Goal: Task Accomplishment & Management: Manage account settings

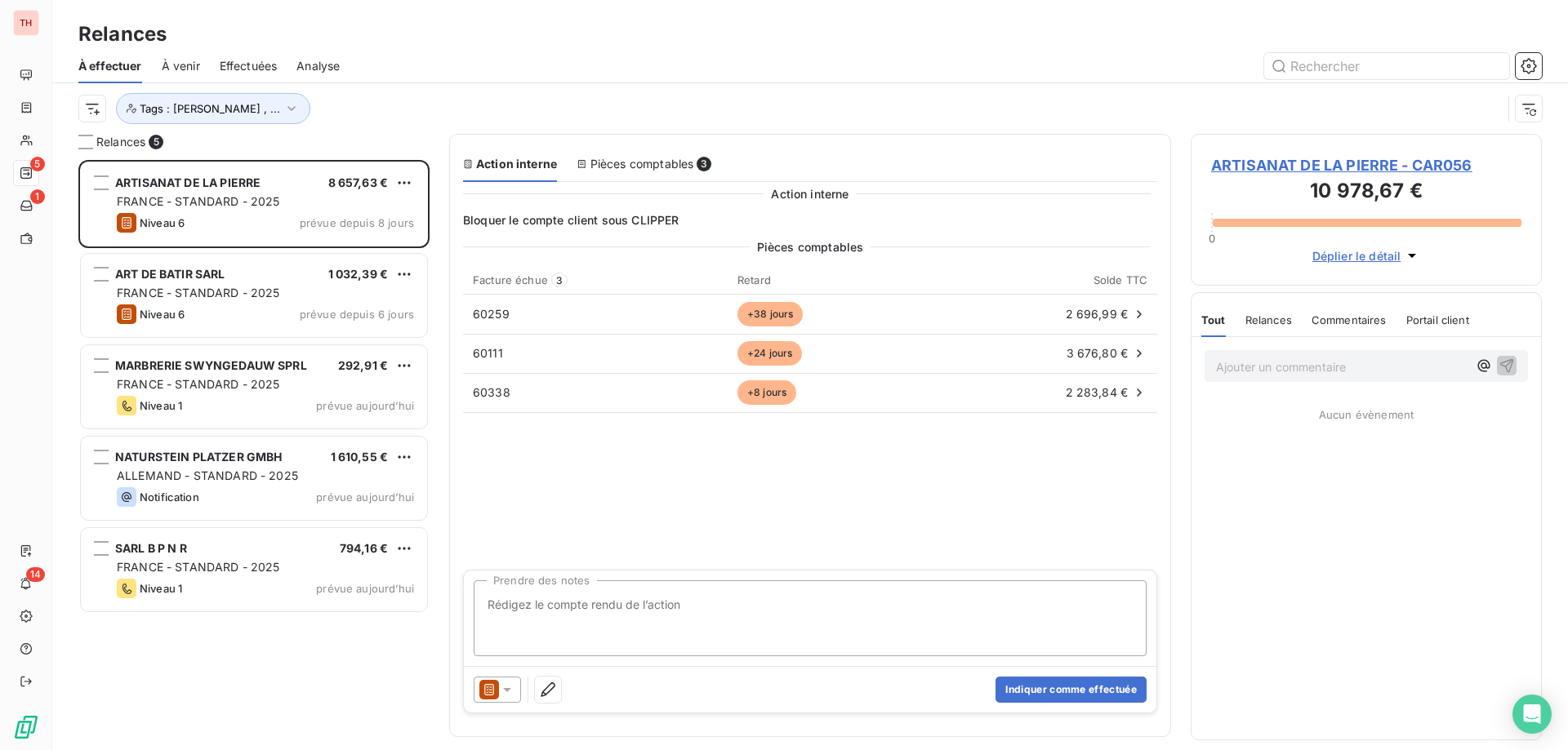
scroll to position [578, 339]
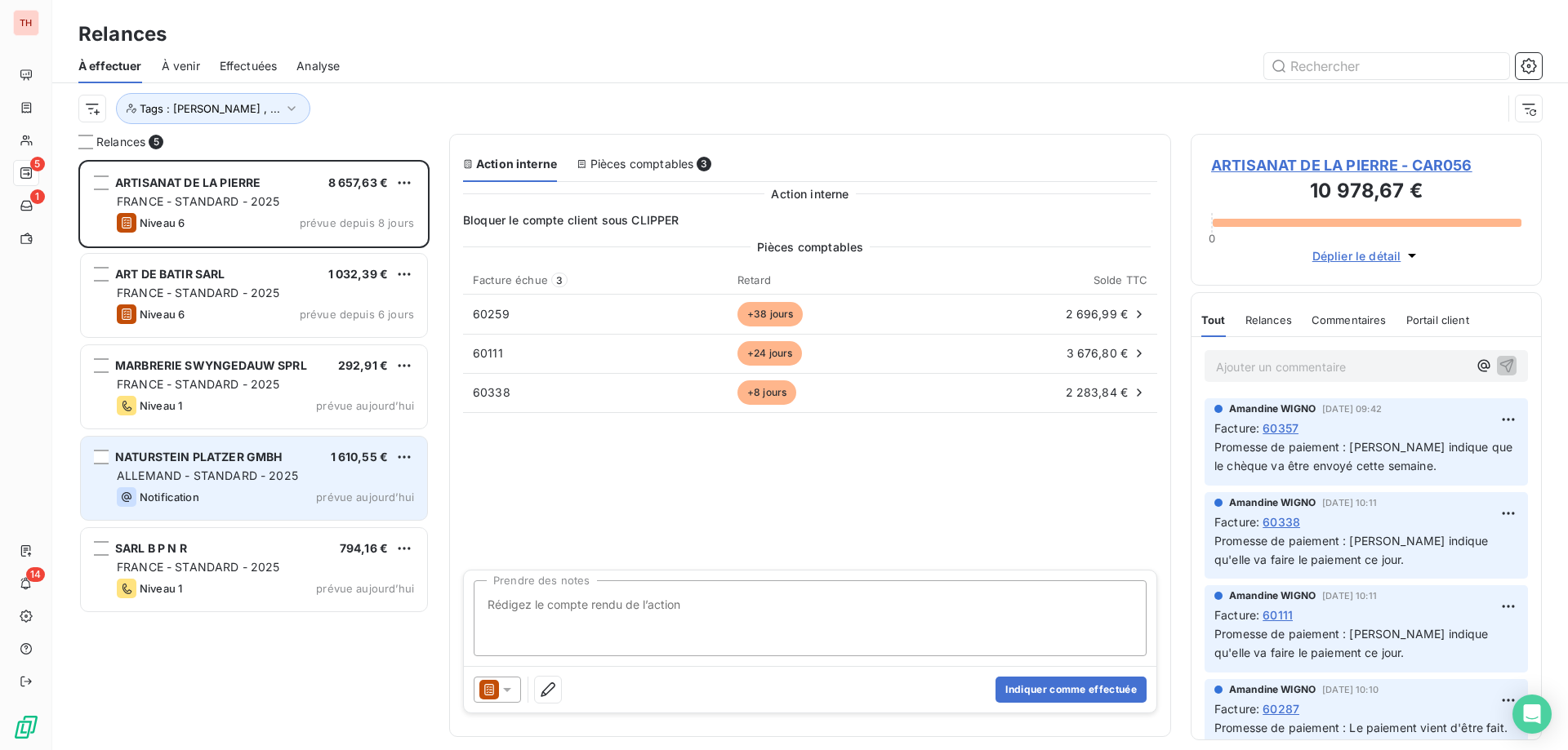
click at [307, 494] on div "Notification prévue aujourd’hui" at bounding box center [265, 497] width 297 height 20
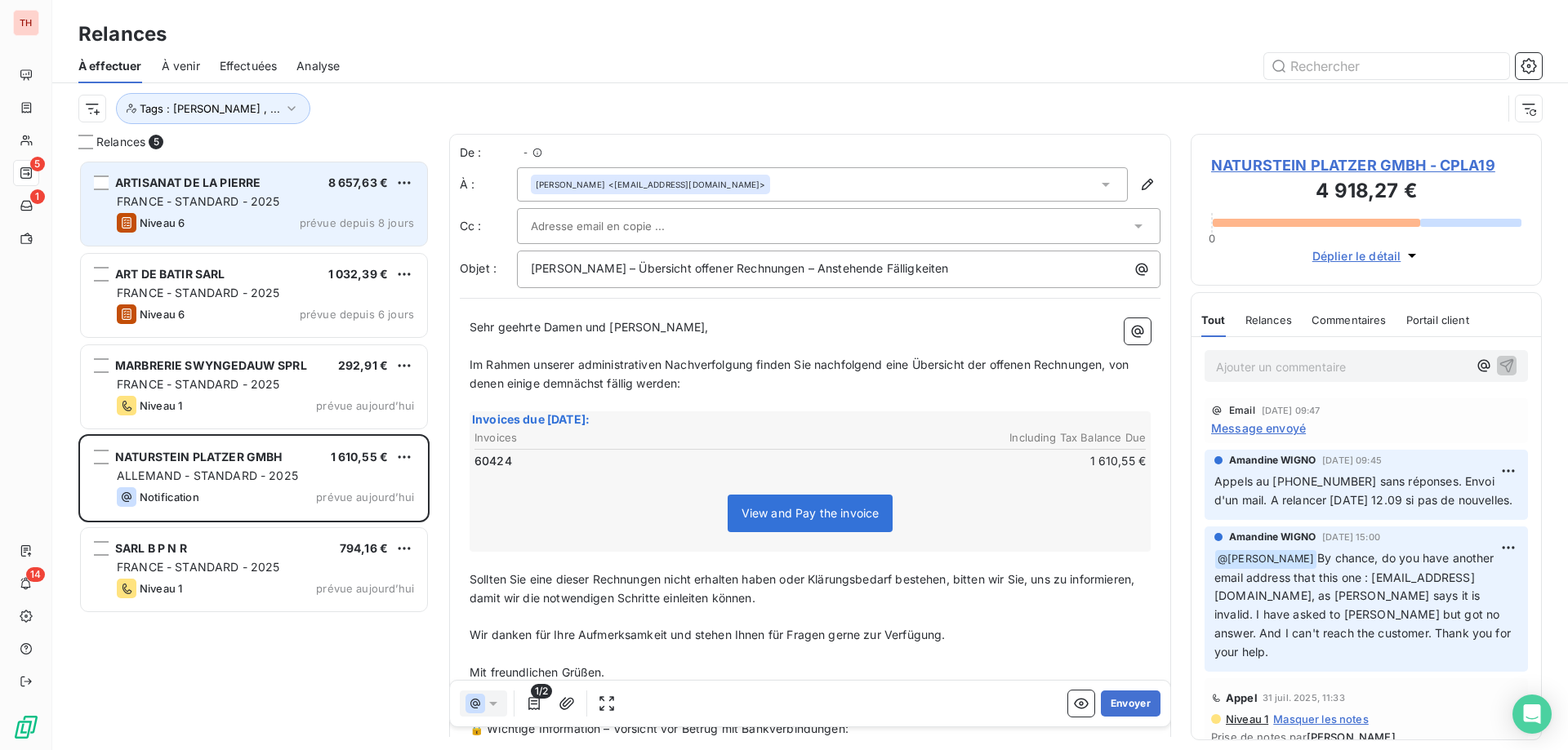
scroll to position [578, 339]
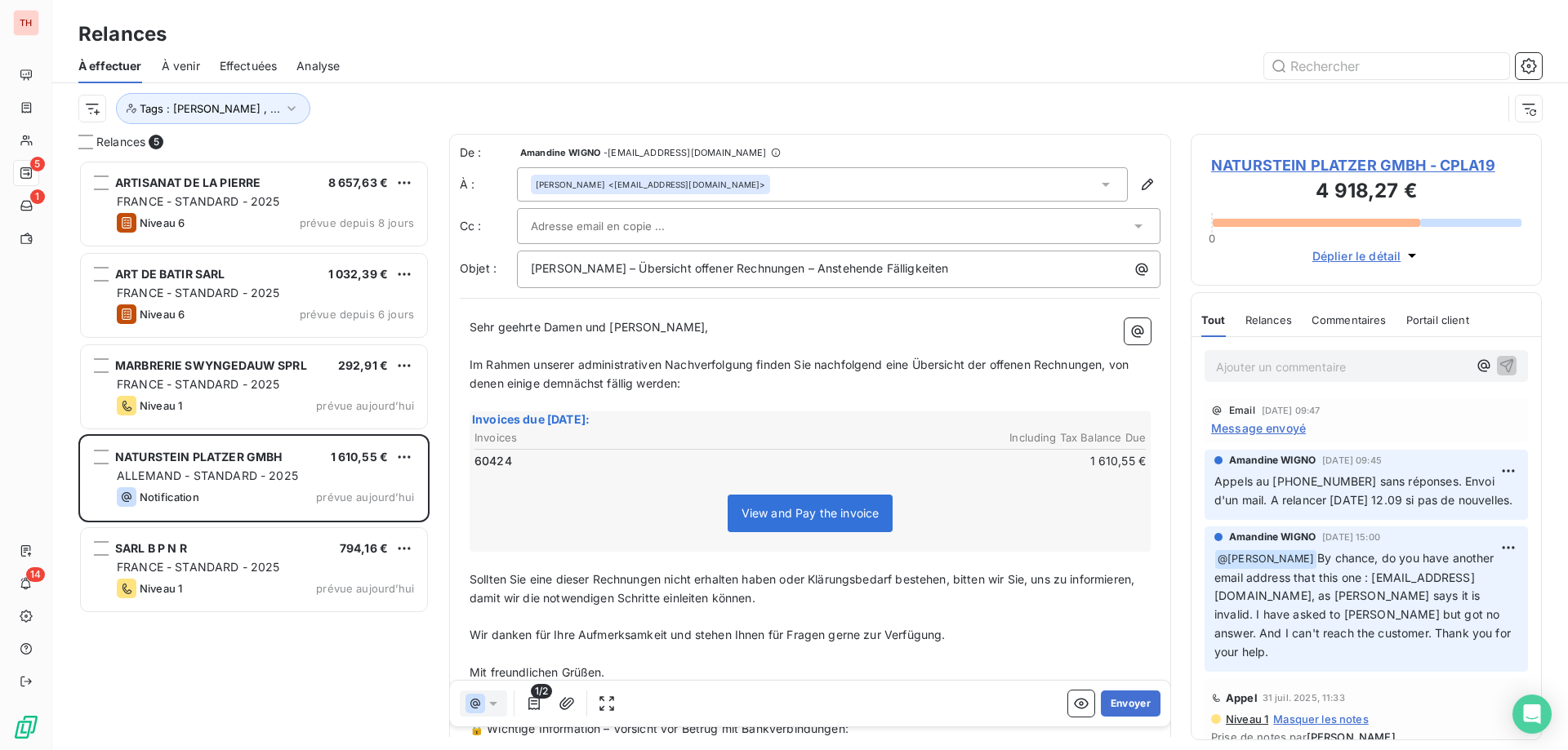
click at [611, 326] on span "Sehr geehrte Damen und [PERSON_NAME]," at bounding box center [589, 326] width 240 height 14
click at [1122, 702] on button "Envoyer" at bounding box center [1131, 703] width 60 height 26
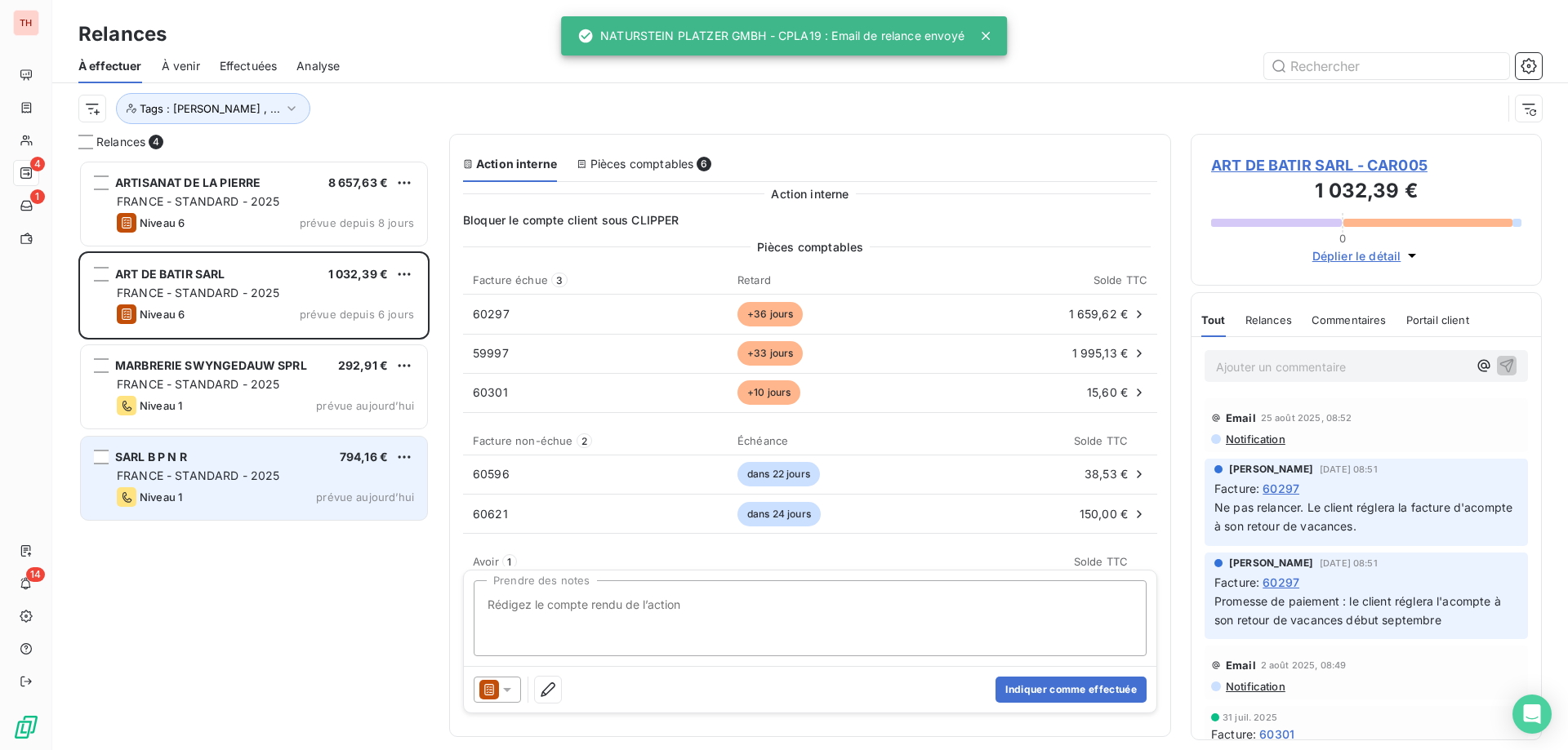
click at [309, 465] on div "SARL B P N R 794,16 € [GEOGRAPHIC_DATA] - STANDARD - 2025 Niveau 1 prévue [DATE]" at bounding box center [254, 478] width 347 height 83
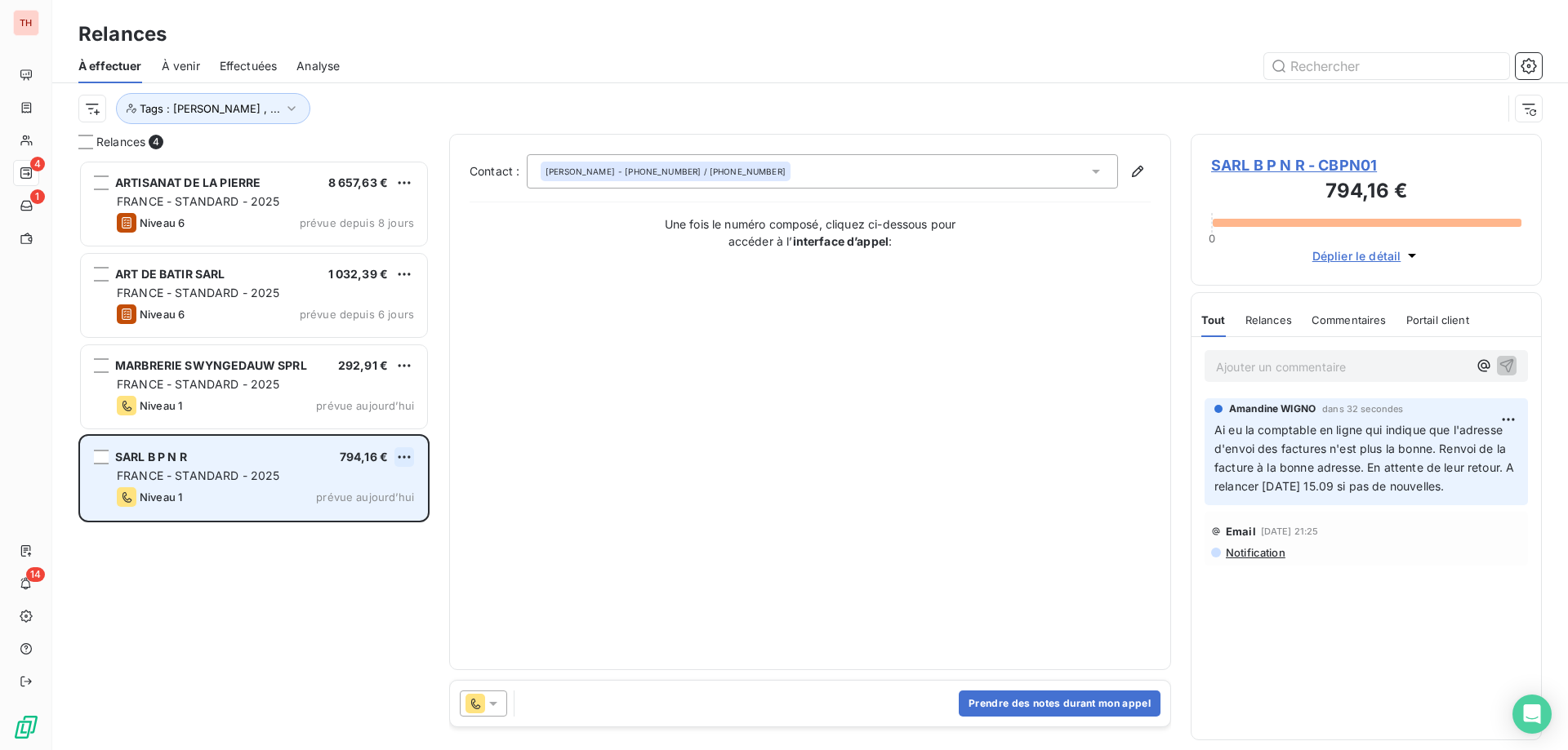
click at [409, 458] on html "TH 4 1 14 Relances À effectuer À venir Effectuées Analyse Tags : [PERSON_NAME] …" at bounding box center [784, 375] width 1568 height 750
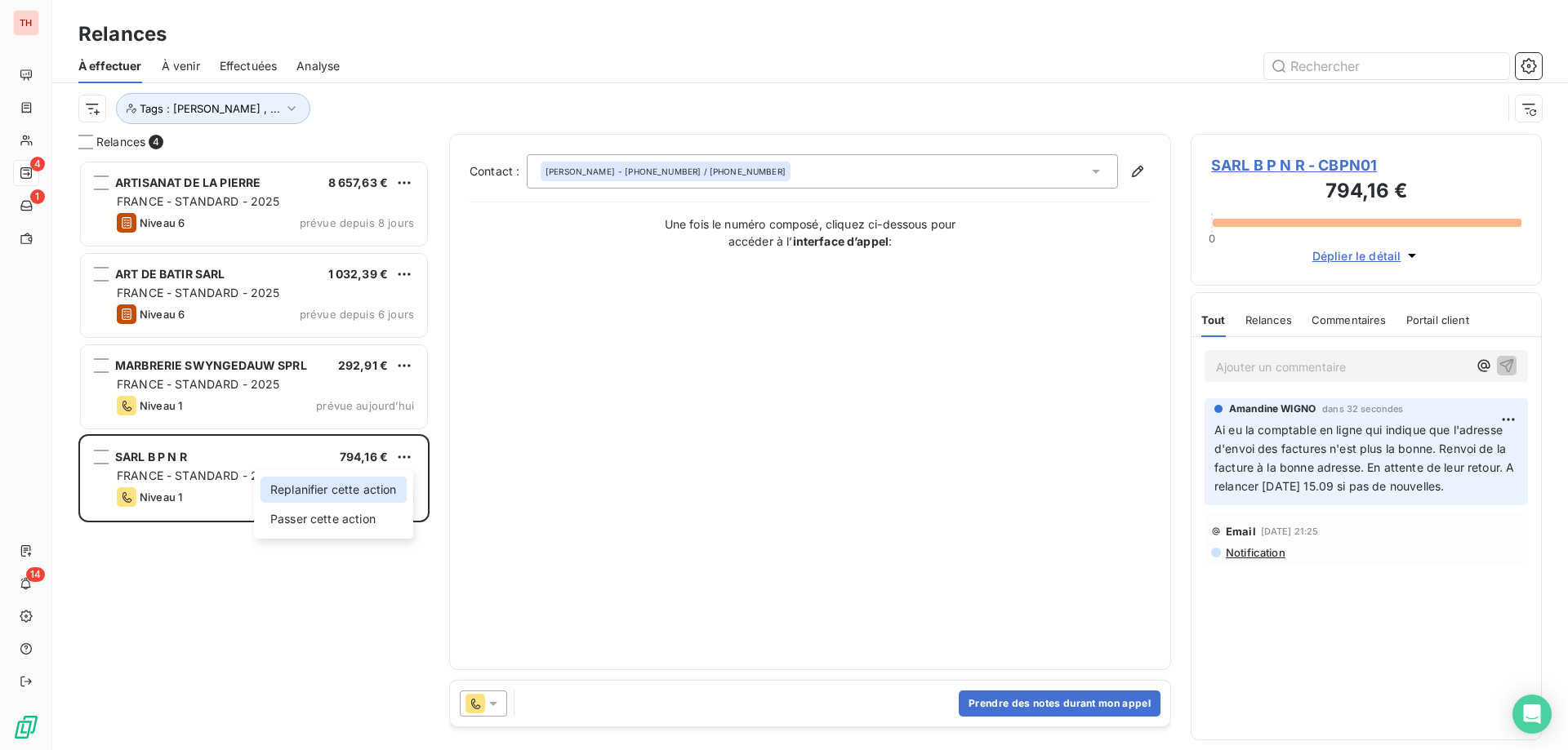
drag, startPoint x: 347, startPoint y: 487, endPoint x: 444, endPoint y: 487, distance: 97.0
click at [347, 487] on div "Replanifier cette action" at bounding box center [334, 490] width 146 height 26
select select "8"
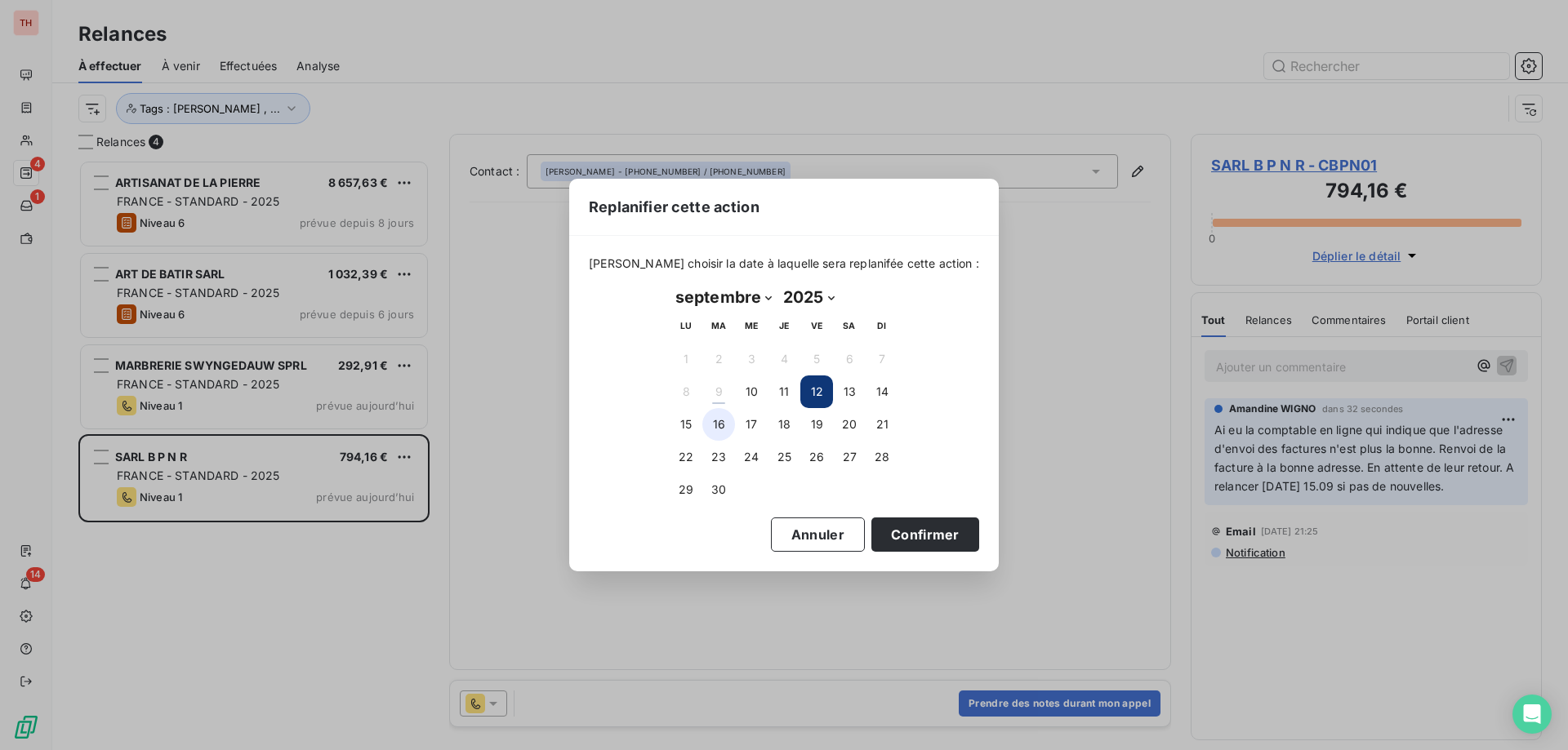
click at [679, 426] on button "15" at bounding box center [685, 424] width 33 height 33
drag, startPoint x: 874, startPoint y: 531, endPoint x: 847, endPoint y: 503, distance: 38.9
click at [874, 531] on button "Confirmer" at bounding box center [926, 535] width 108 height 34
